Goal: Information Seeking & Learning: Find specific fact

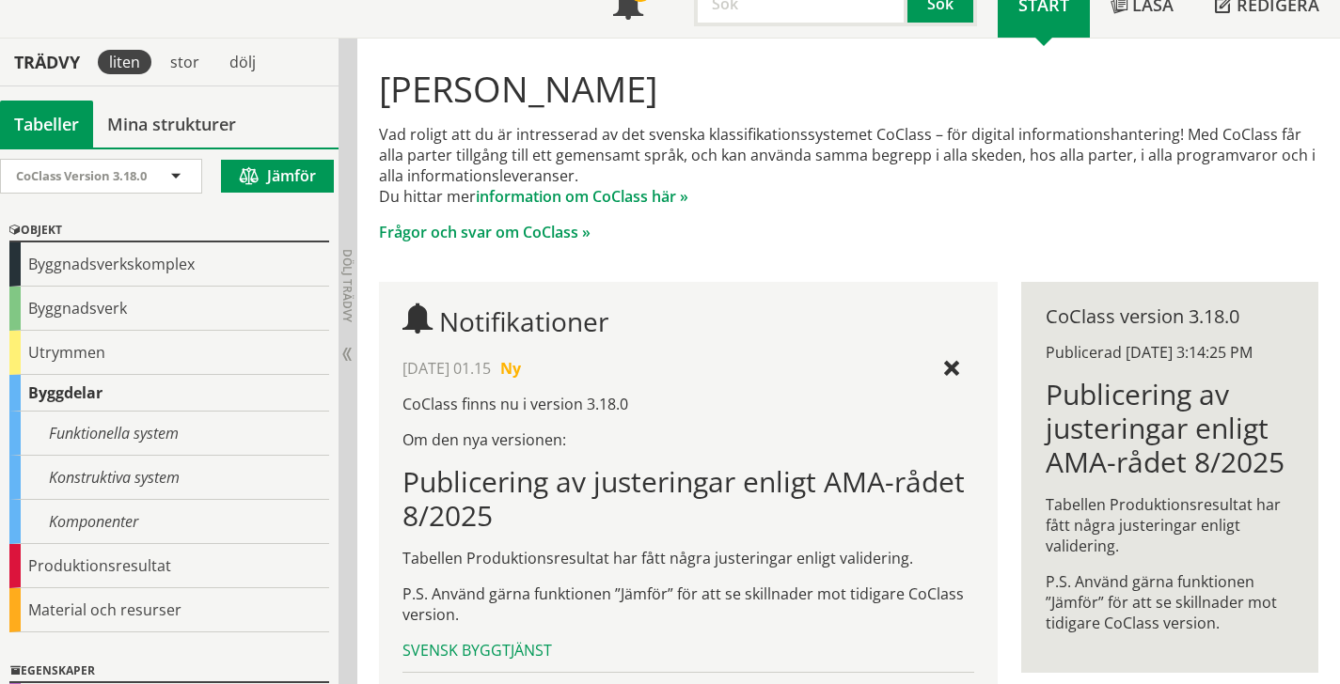
scroll to position [92, 0]
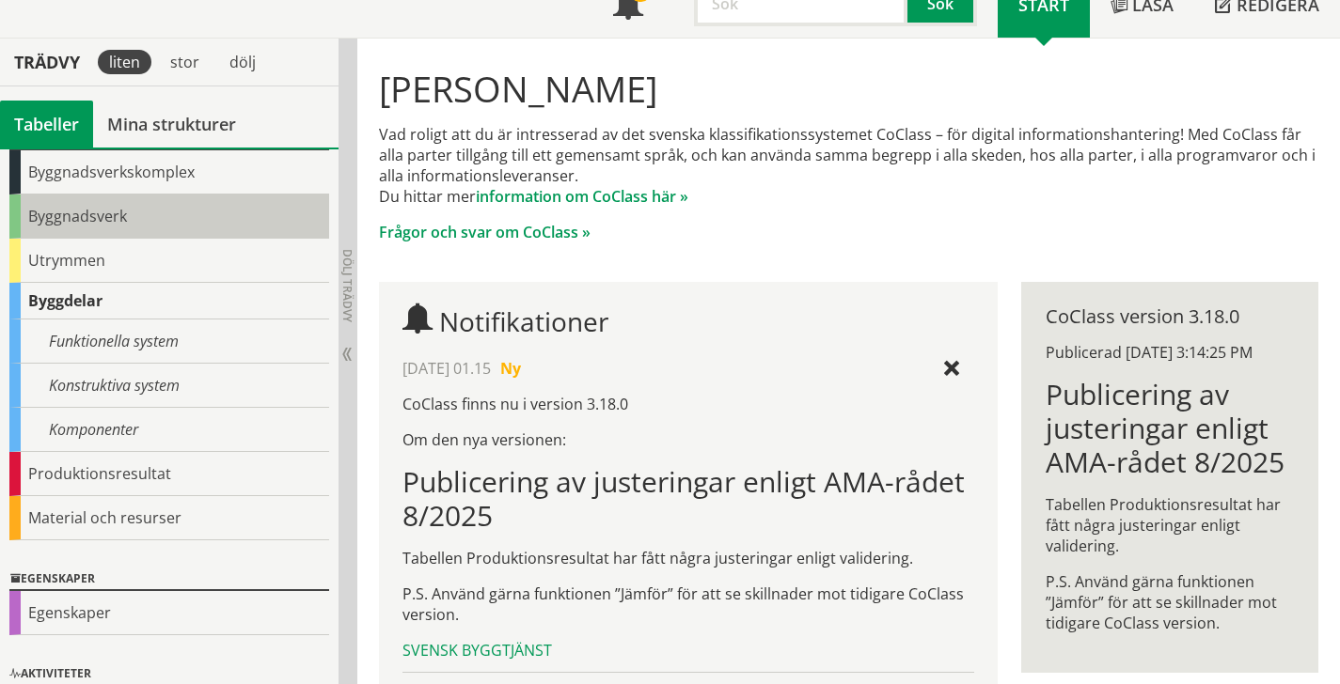
click at [103, 216] on div "Byggnadsverk" at bounding box center [169, 217] width 320 height 44
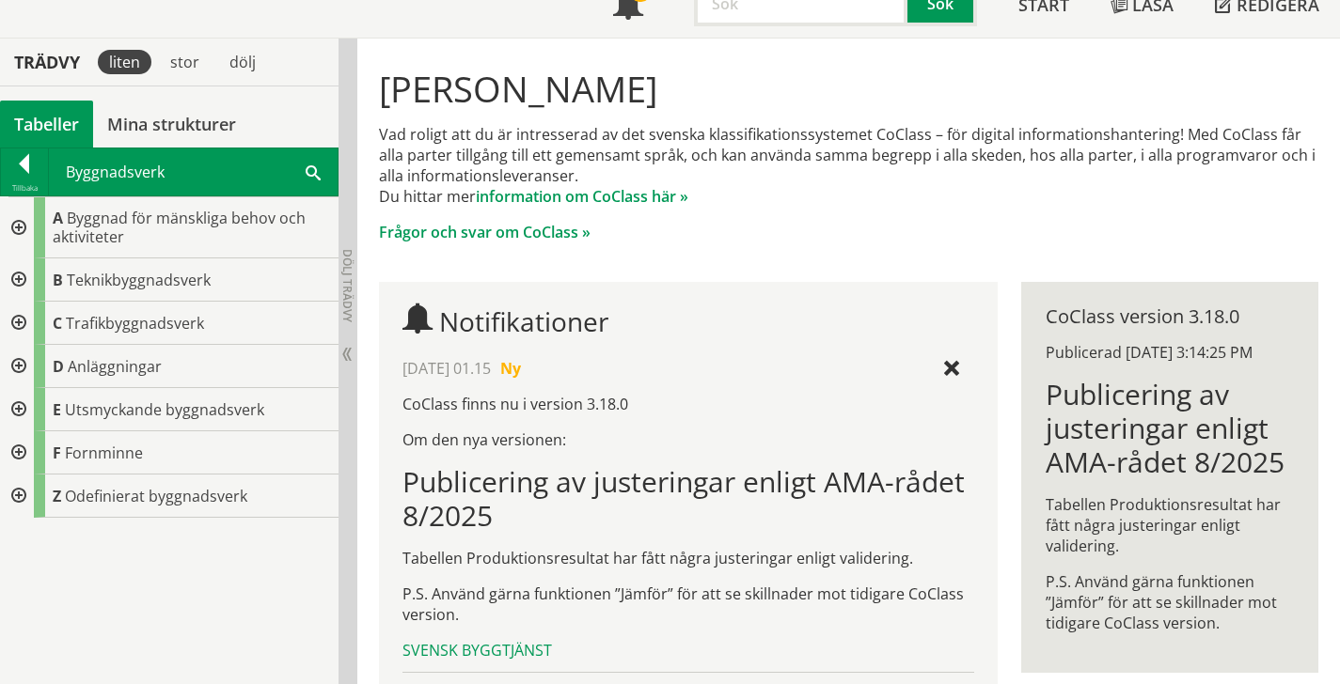
click at [8, 161] on div at bounding box center [24, 167] width 47 height 26
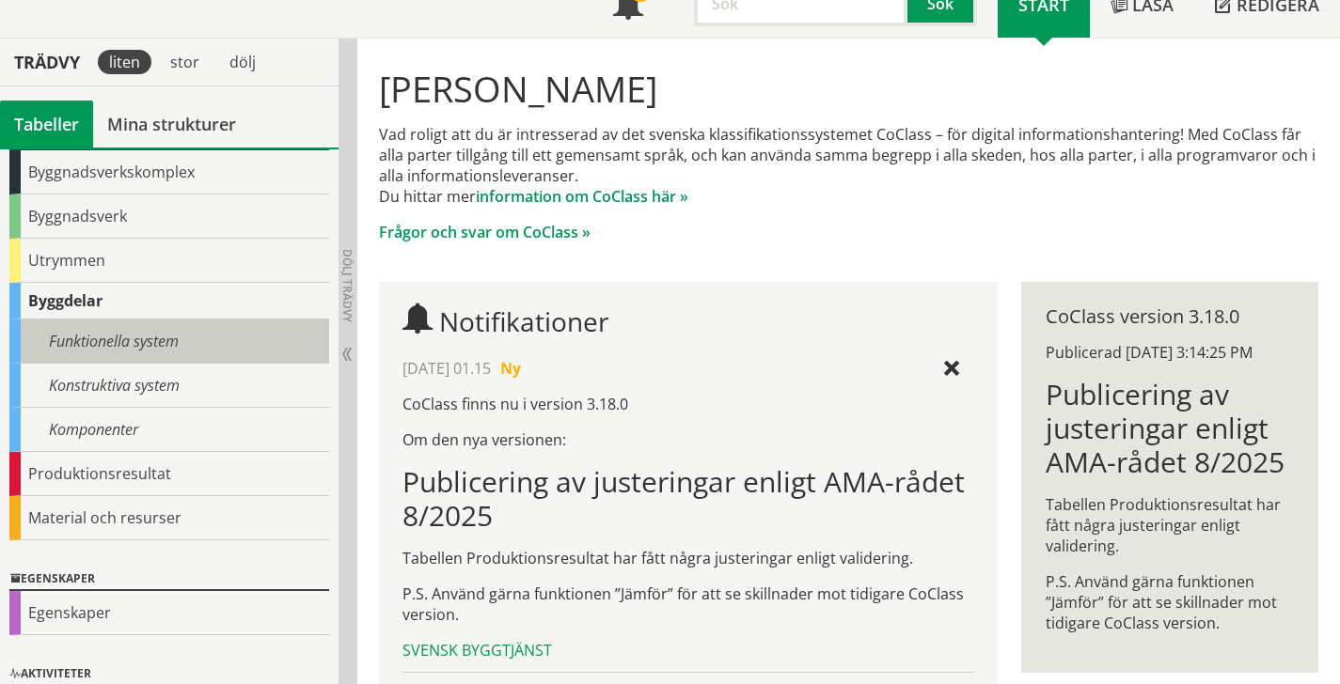
scroll to position [12, 0]
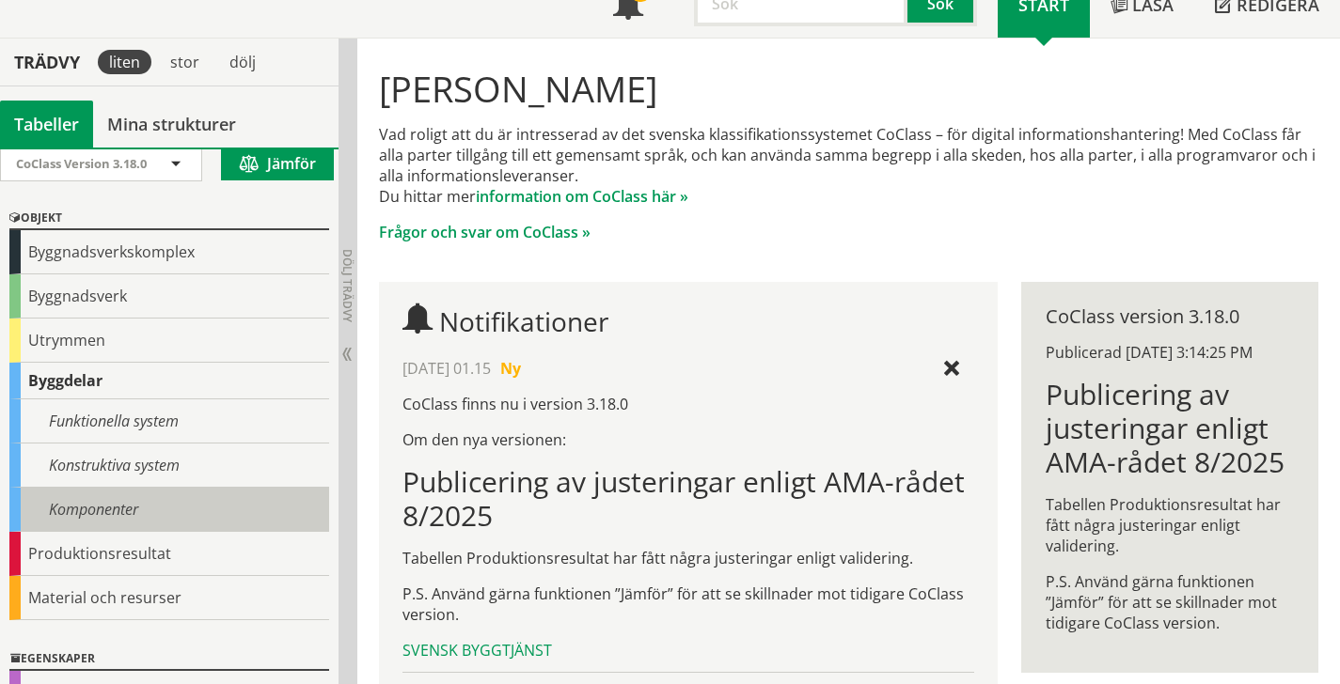
click at [178, 498] on div "Komponenter" at bounding box center [169, 510] width 320 height 44
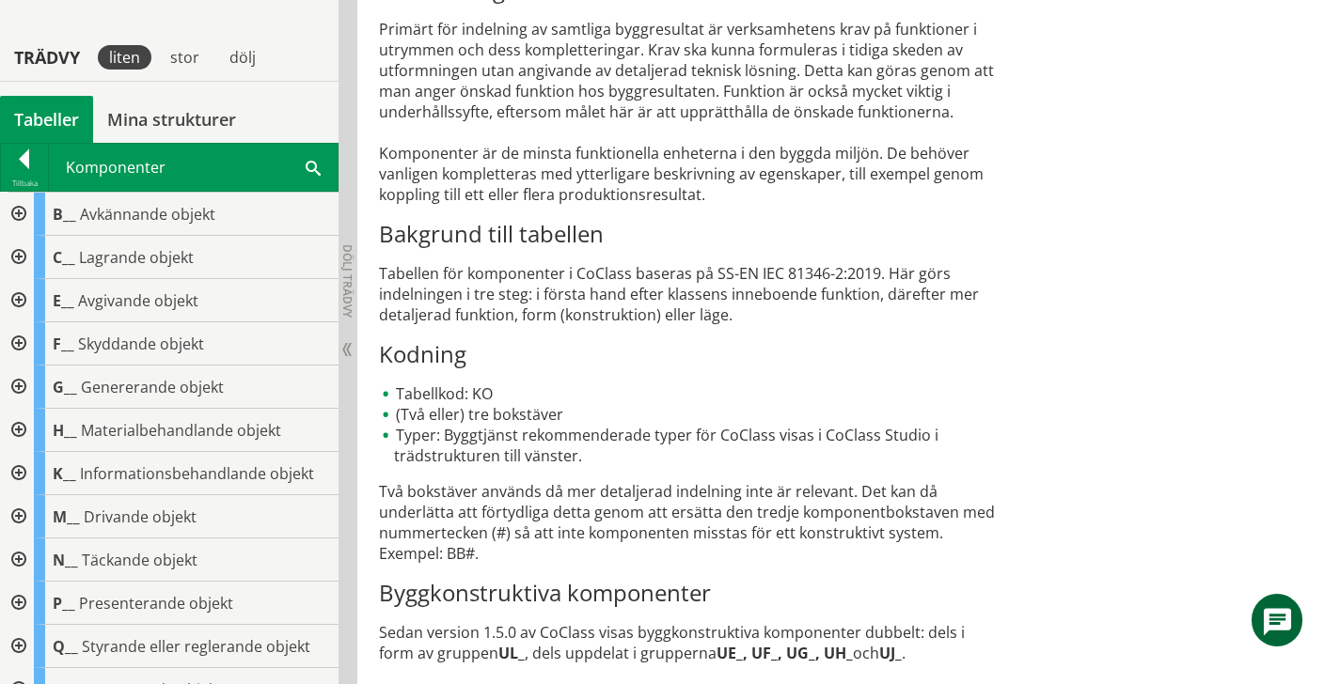
scroll to position [959, 0]
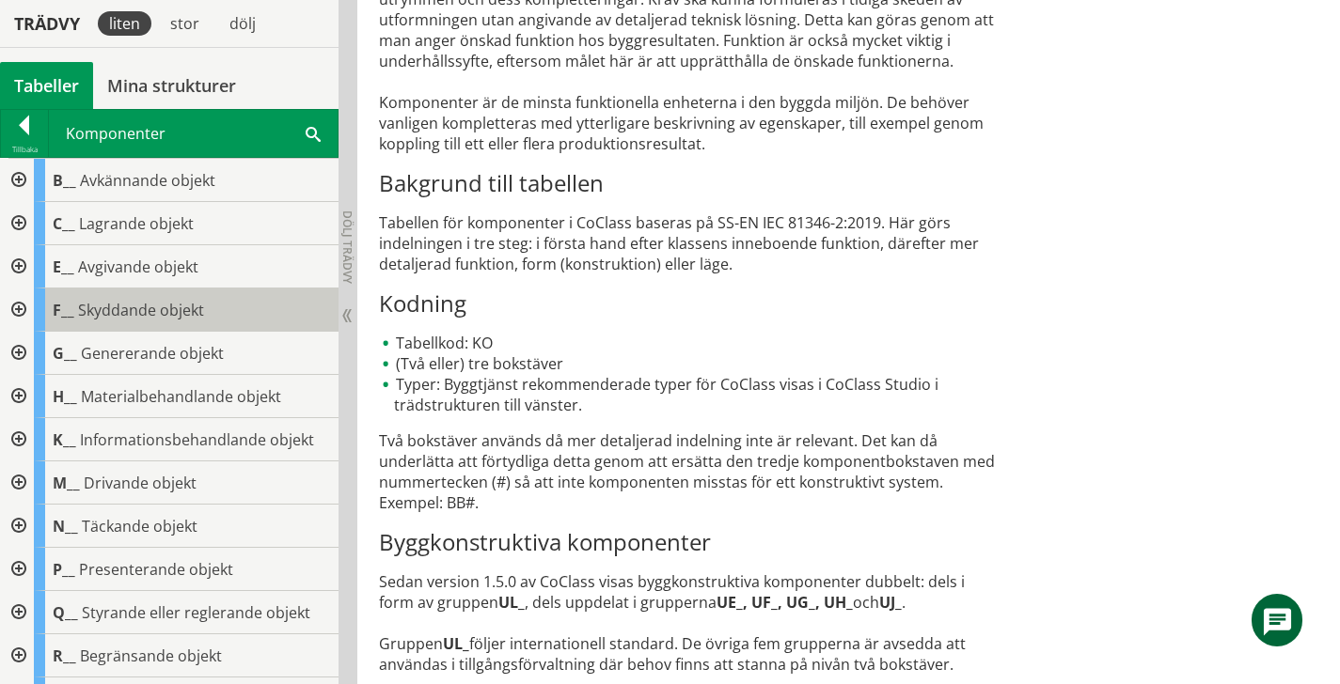
click at [173, 311] on span "Skyddande objekt" at bounding box center [141, 310] width 126 height 21
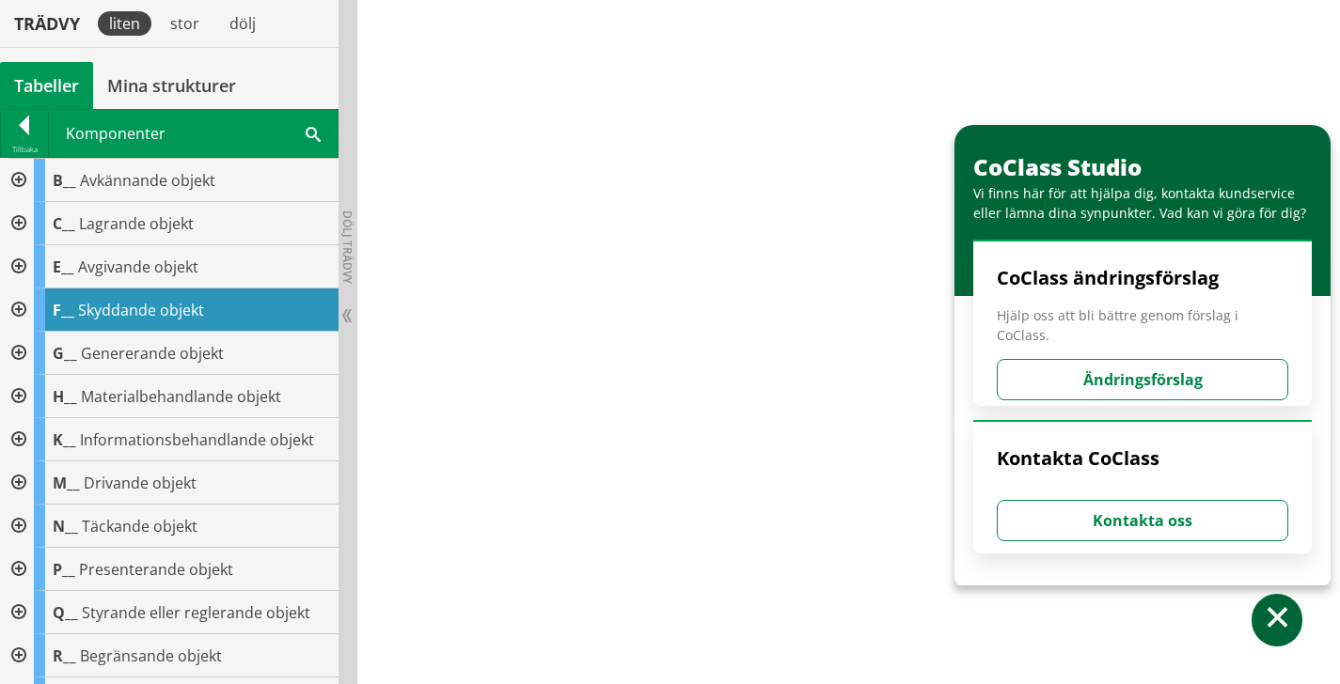
click at [20, 268] on div at bounding box center [17, 266] width 34 height 43
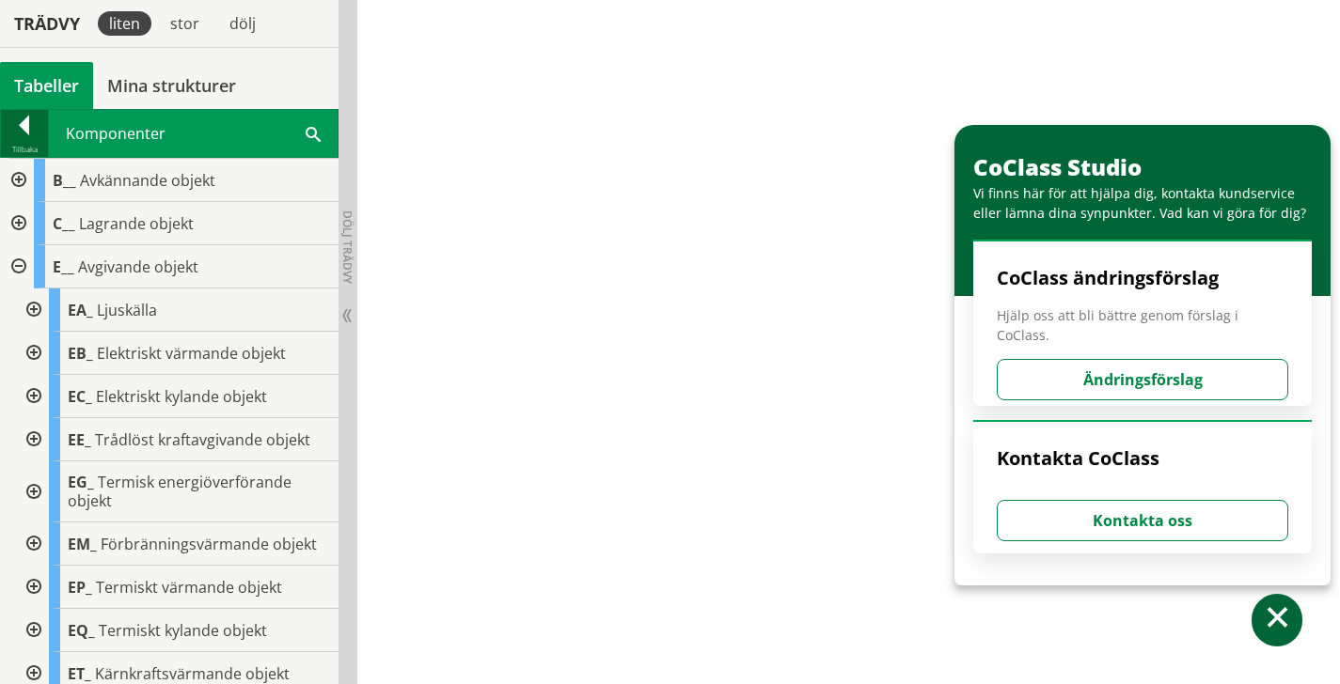
click at [23, 110] on div "Tillbaka" at bounding box center [25, 133] width 48 height 47
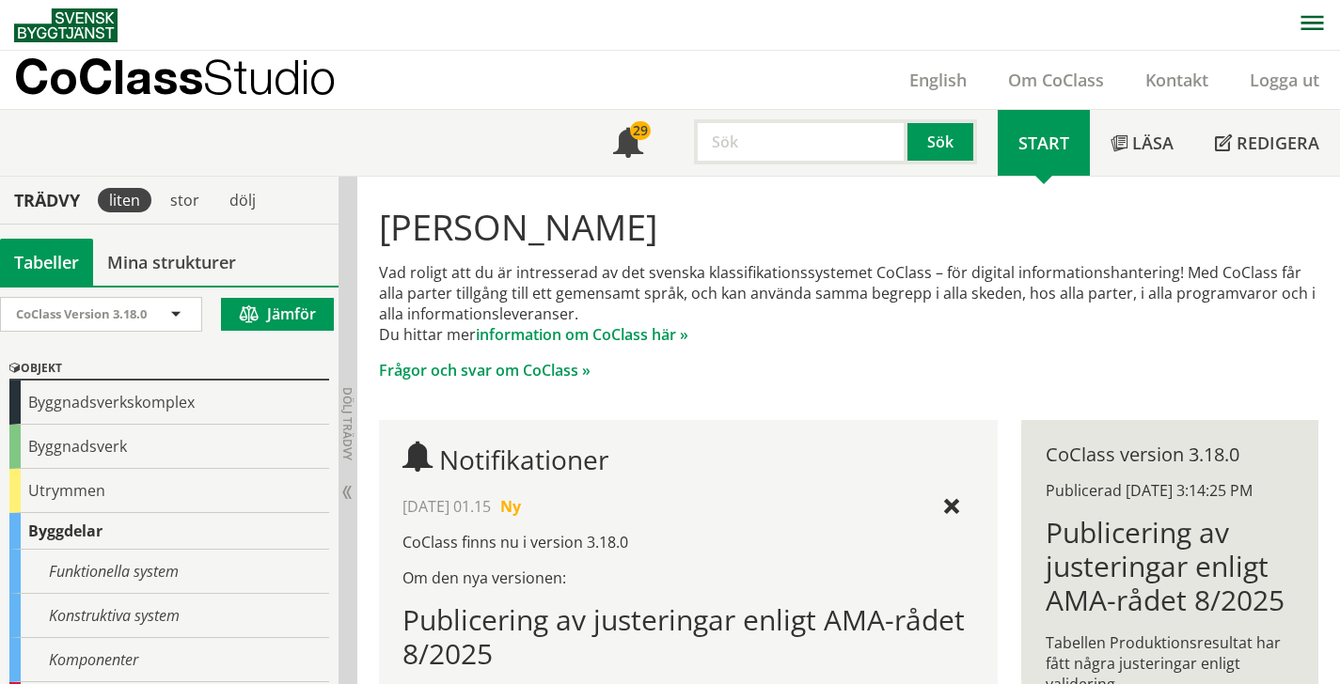
click at [907, 150] on div "Sök" at bounding box center [937, 141] width 79 height 45
click at [847, 148] on input "text" at bounding box center [800, 141] width 213 height 45
type input "dörr"
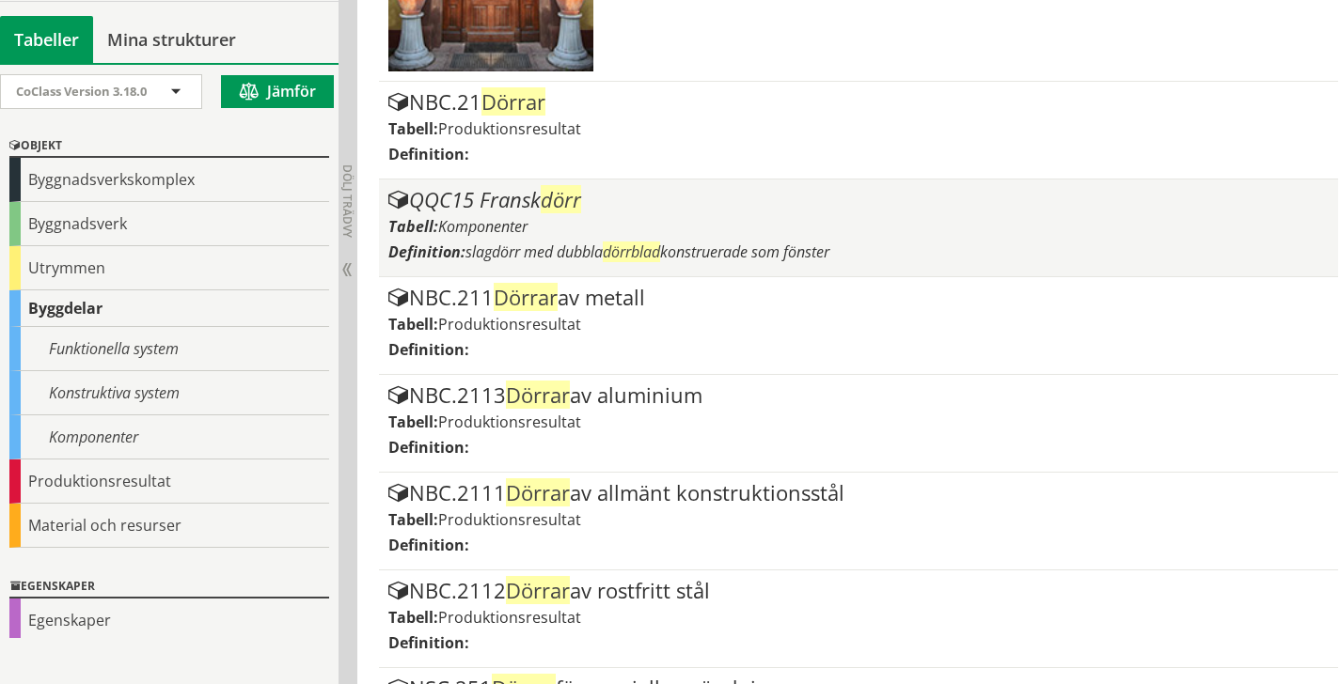
scroll to position [710, 0]
